Goal: Navigation & Orientation: Find specific page/section

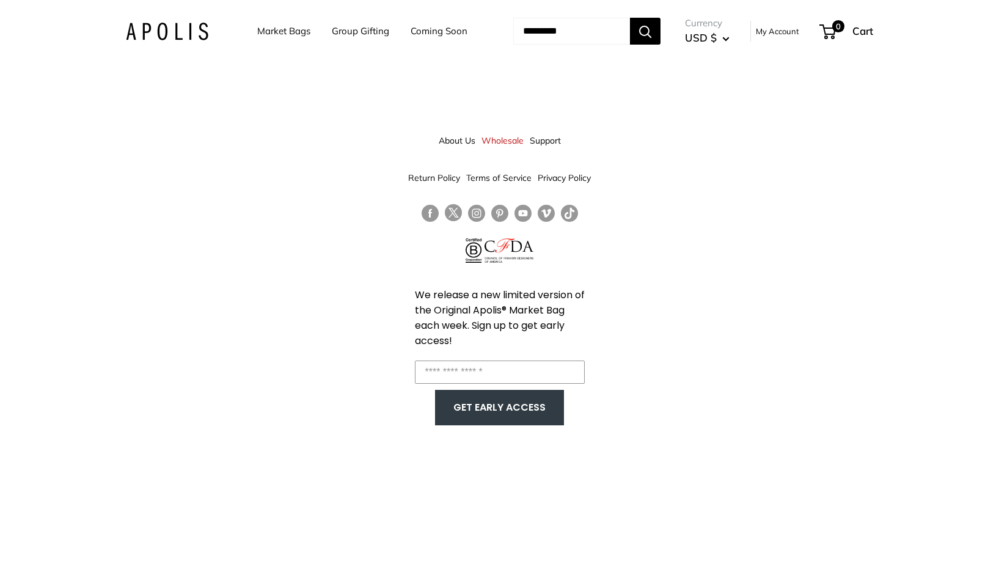
click at [260, 32] on link "Market Bags" at bounding box center [283, 31] width 53 height 17
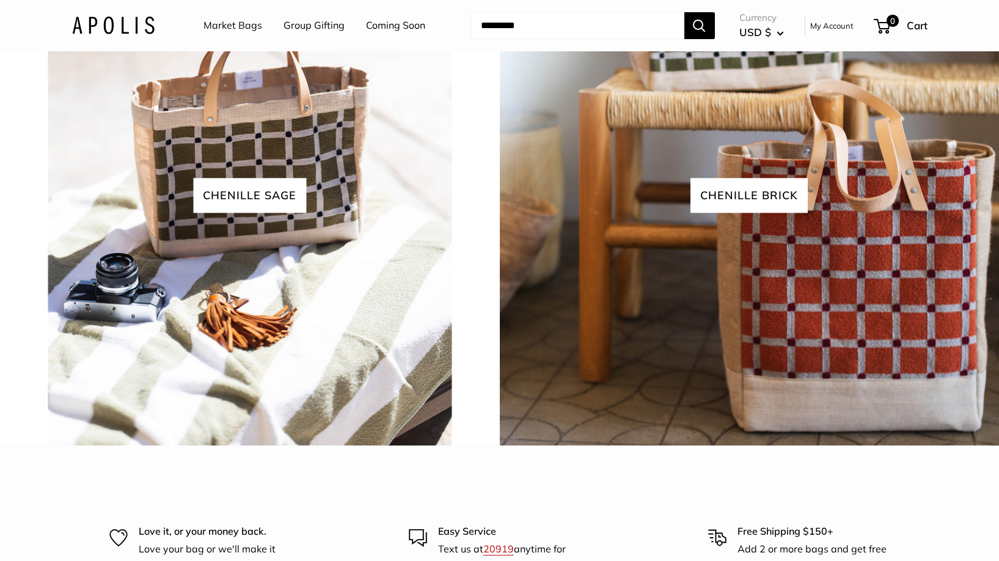
scroll to position [2806, 0]
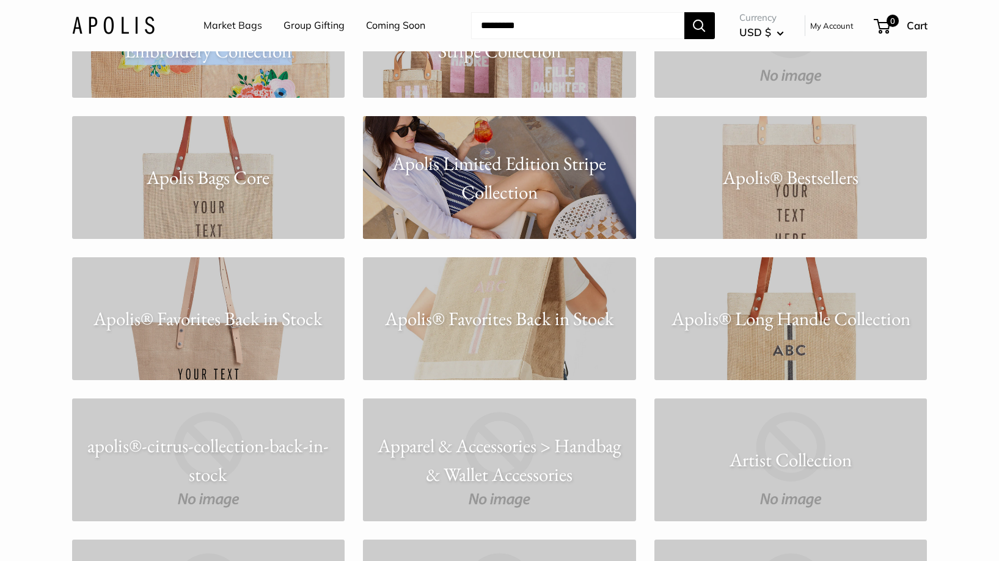
scroll to position [1023, 0]
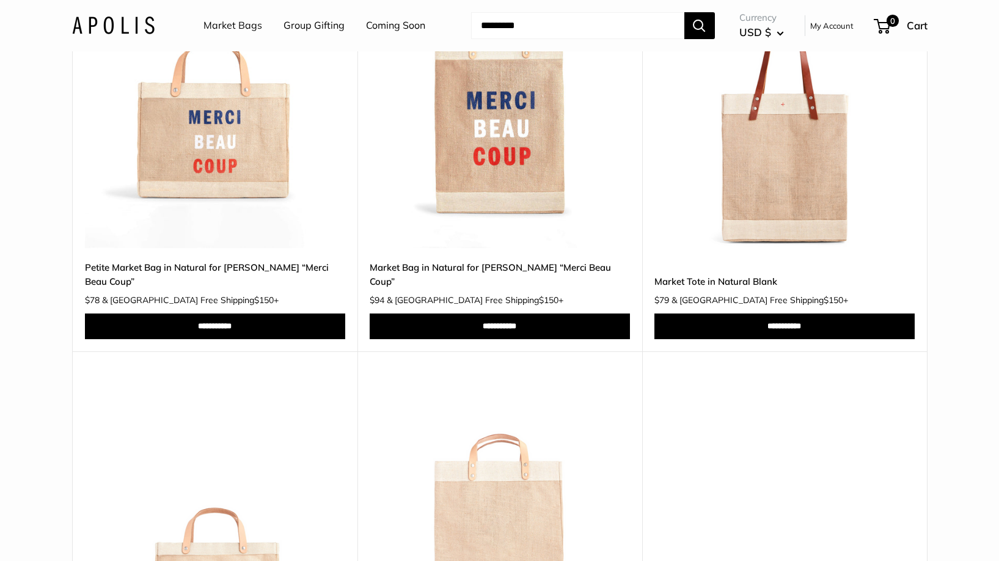
scroll to position [112, 0]
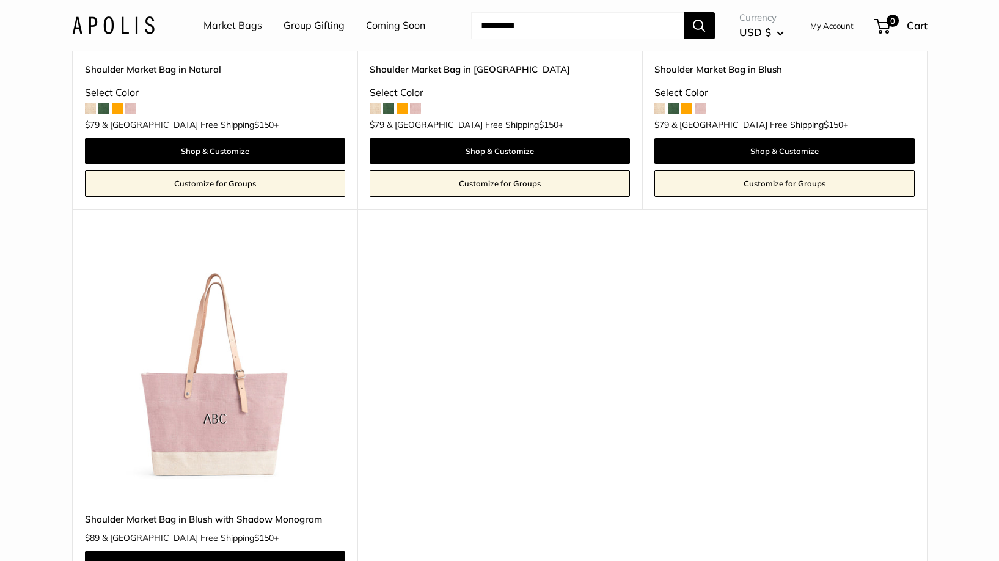
scroll to position [404, 0]
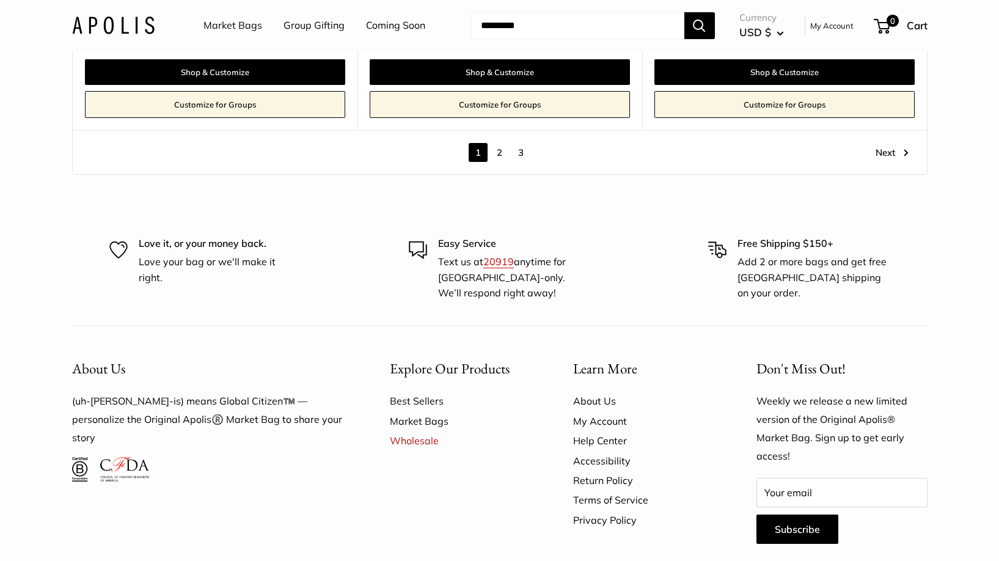
scroll to position [7075, 0]
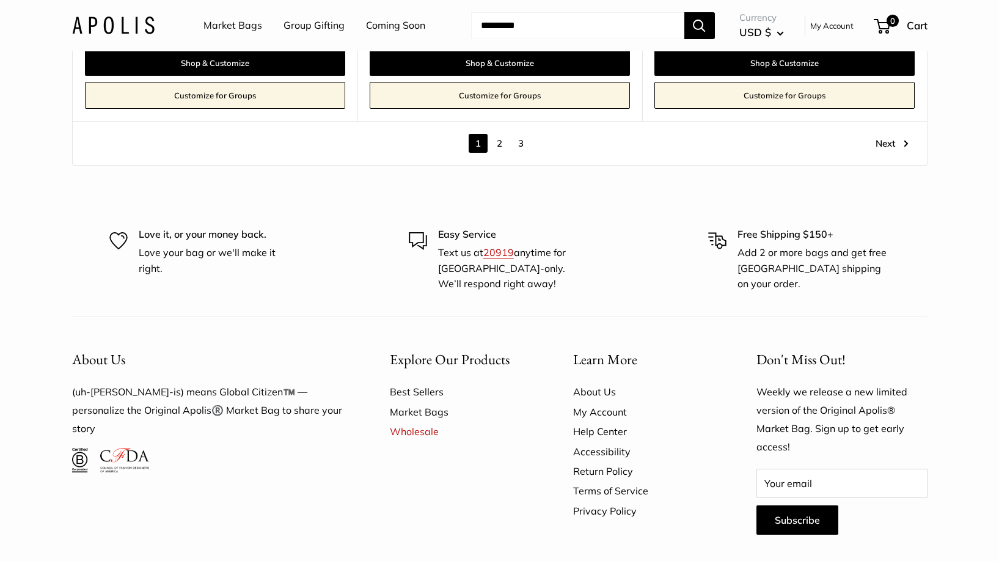
click at [498, 134] on link "2" at bounding box center [499, 143] width 19 height 19
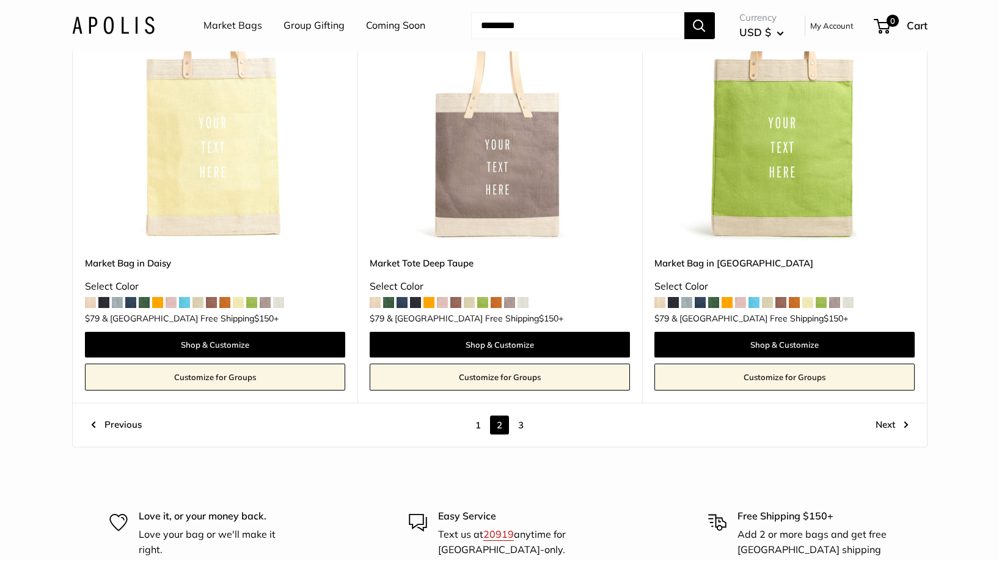
scroll to position [6770, 0]
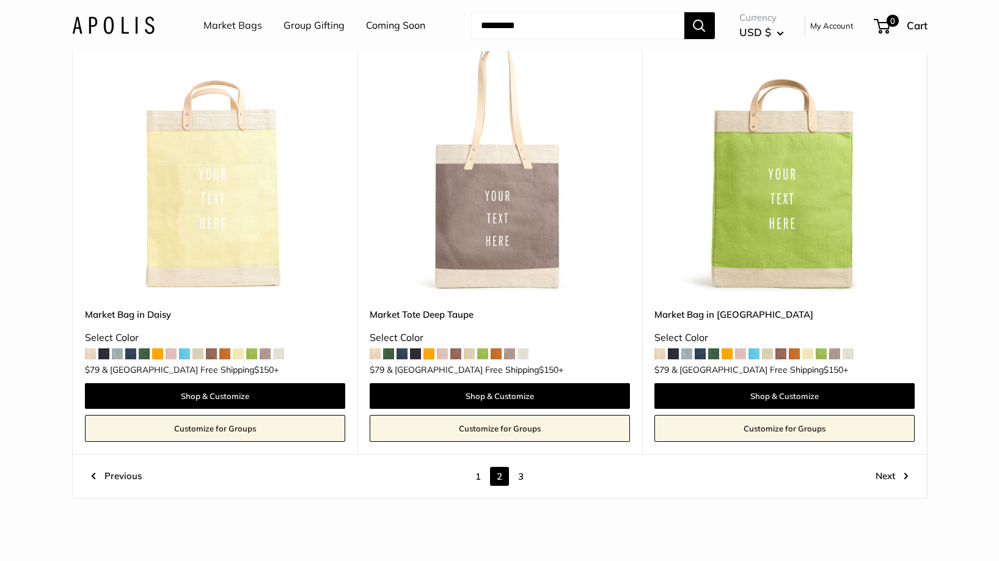
click at [521, 467] on link "3" at bounding box center [520, 476] width 19 height 19
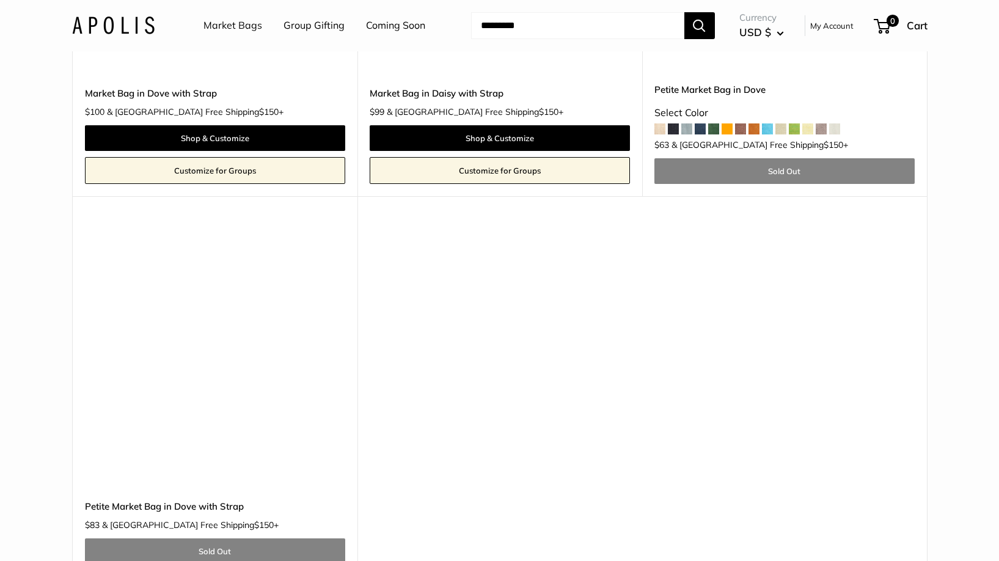
scroll to position [3186, 0]
